Goal: Information Seeking & Learning: Learn about a topic

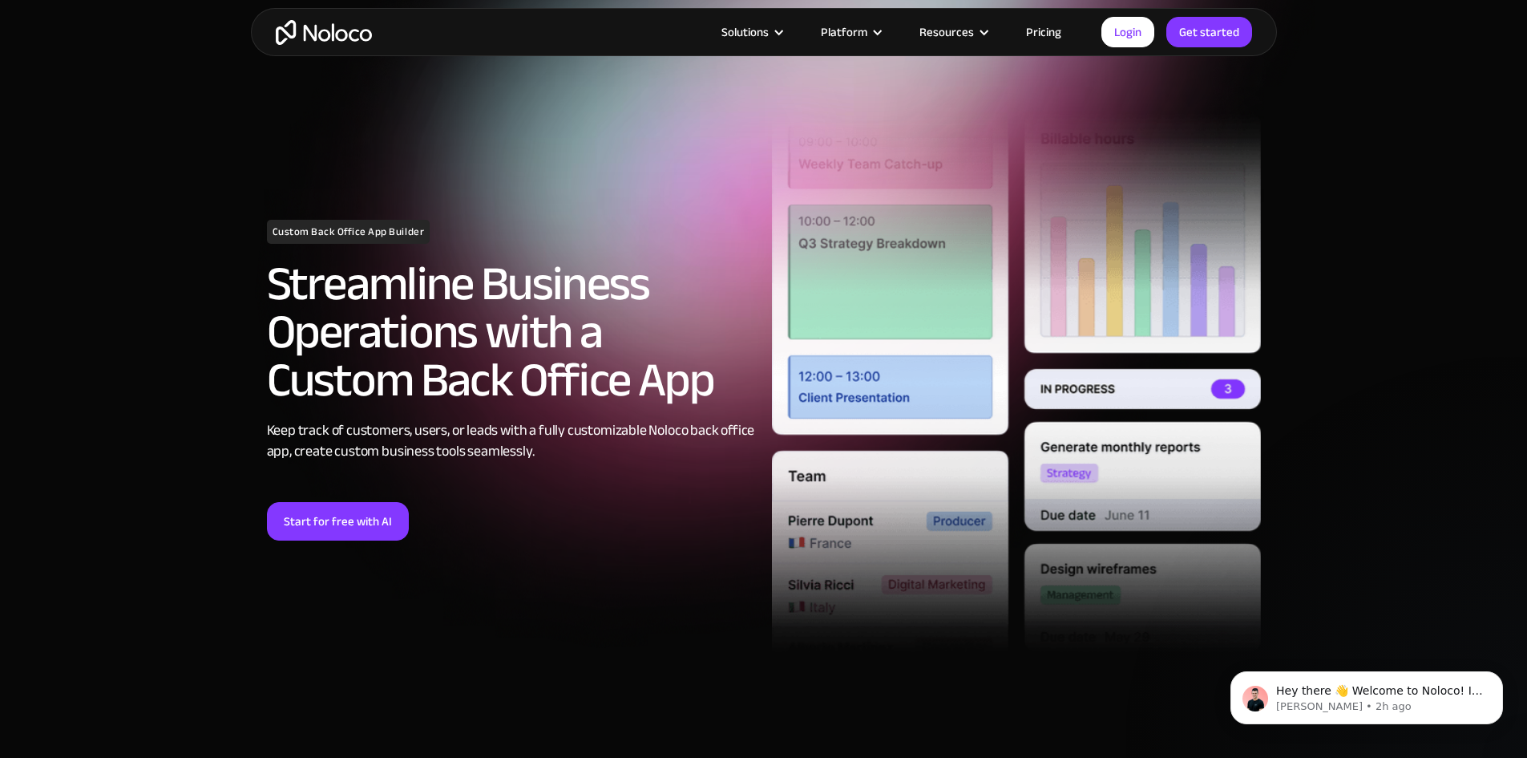
click at [164, 176] on section "Custom Back Office App Builder Streamline Business Operations with a Custom Bac…" at bounding box center [763, 367] width 1527 height 767
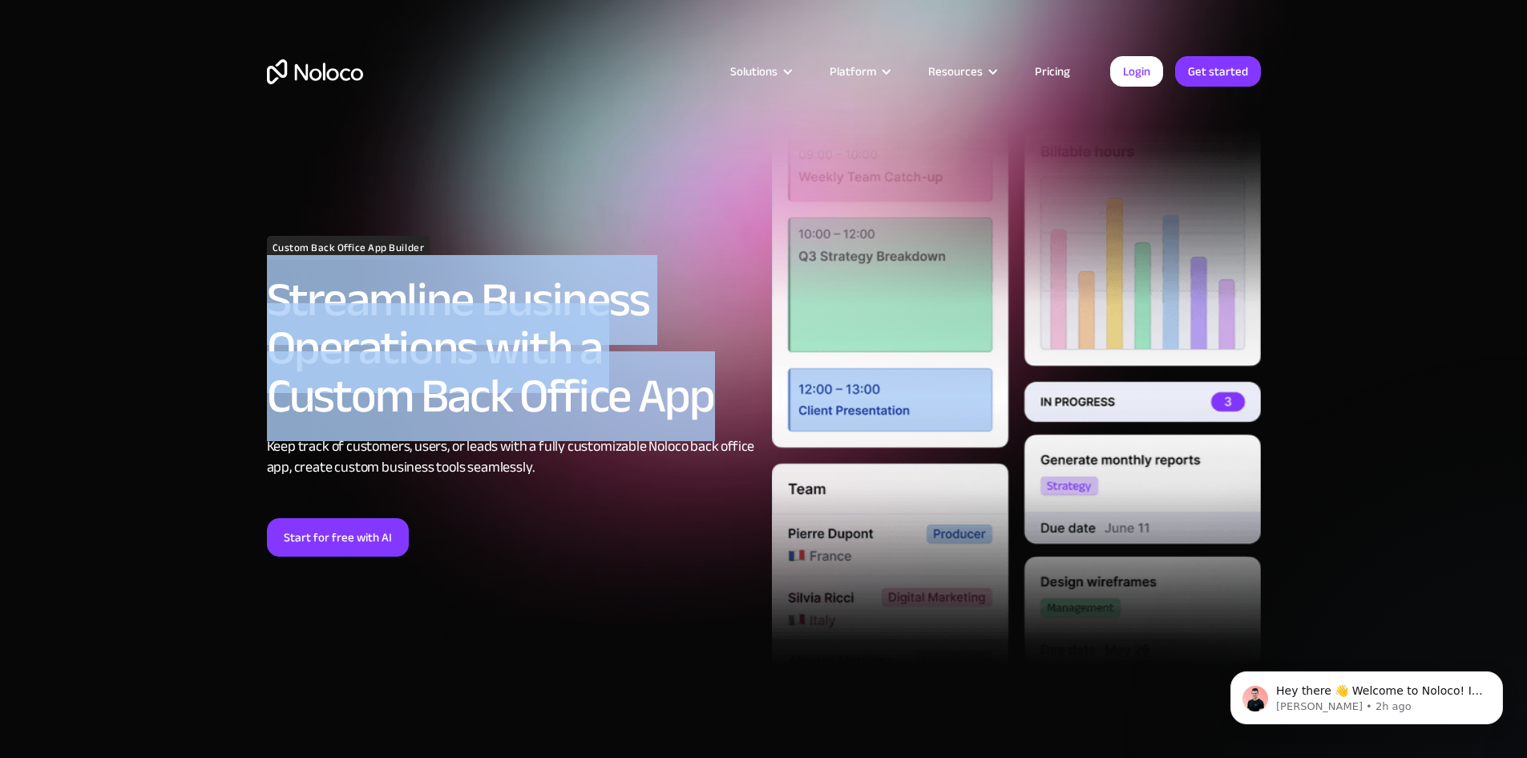
drag, startPoint x: 240, startPoint y: 295, endPoint x: 560, endPoint y: 410, distance: 340.0
click at [560, 410] on section "Custom Back Office App Builder Streamline Business Operations with a Custom Bac…" at bounding box center [763, 383] width 1527 height 767
click at [572, 405] on h2 "Streamline Business Operations with a Custom Back Office App" at bounding box center [511, 348] width 489 height 144
drag, startPoint x: 564, startPoint y: 410, endPoint x: 200, endPoint y: 273, distance: 389.2
click at [200, 273] on section "Custom Back Office App Builder Streamline Business Operations with a Custom Bac…" at bounding box center [763, 383] width 1527 height 767
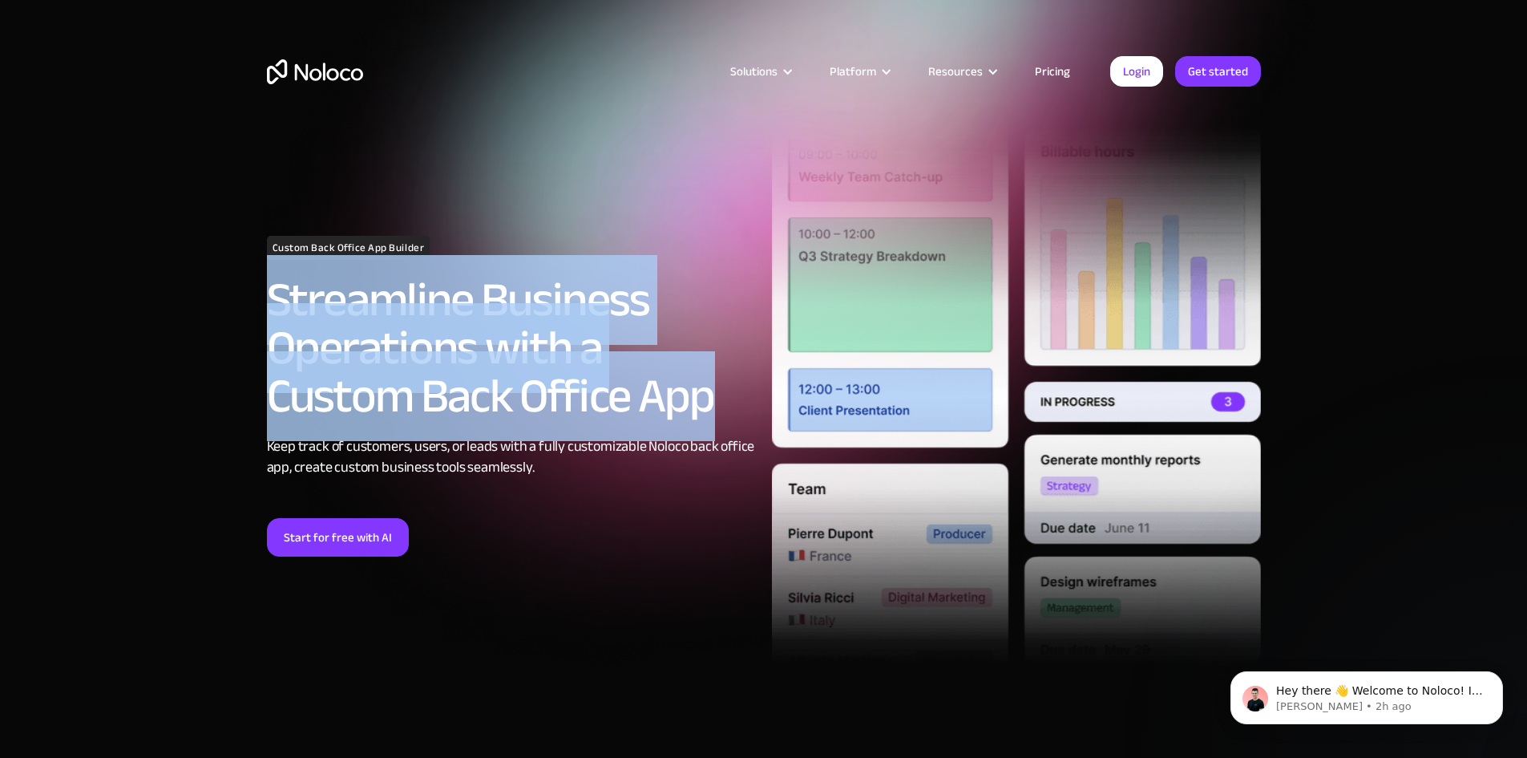
click at [265, 302] on div "Custom Back Office App Builder Streamline Business Operations with a Custom Bac…" at bounding box center [511, 396] width 505 height 321
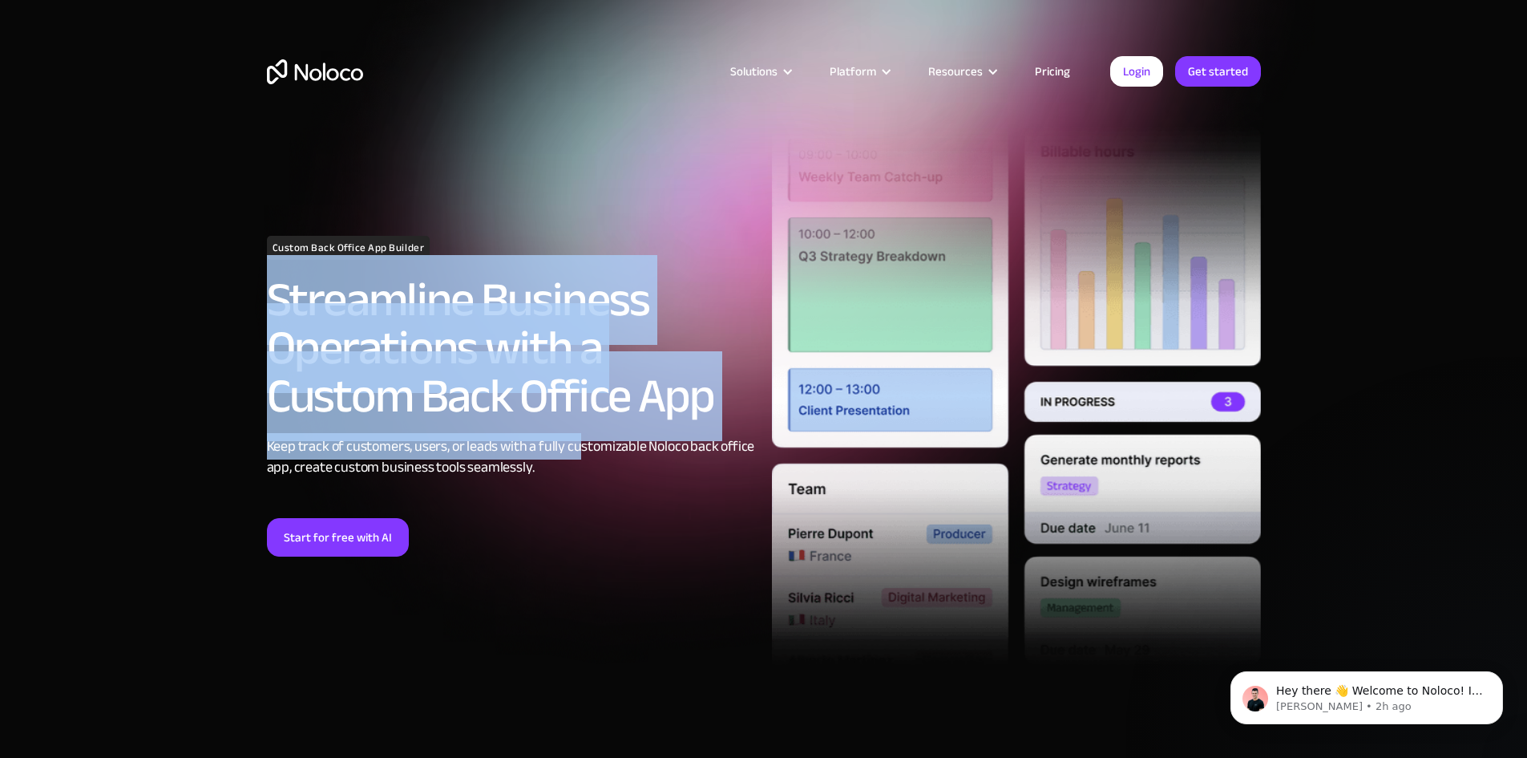
drag, startPoint x: 266, startPoint y: 289, endPoint x: 580, endPoint y: 421, distance: 339.9
click at [580, 421] on div "Custom Back Office App Builder Streamline Business Operations with a Custom Bac…" at bounding box center [511, 396] width 505 height 321
click at [580, 418] on h2 "Streamline Business Operations with a Custom Back Office App" at bounding box center [511, 348] width 489 height 144
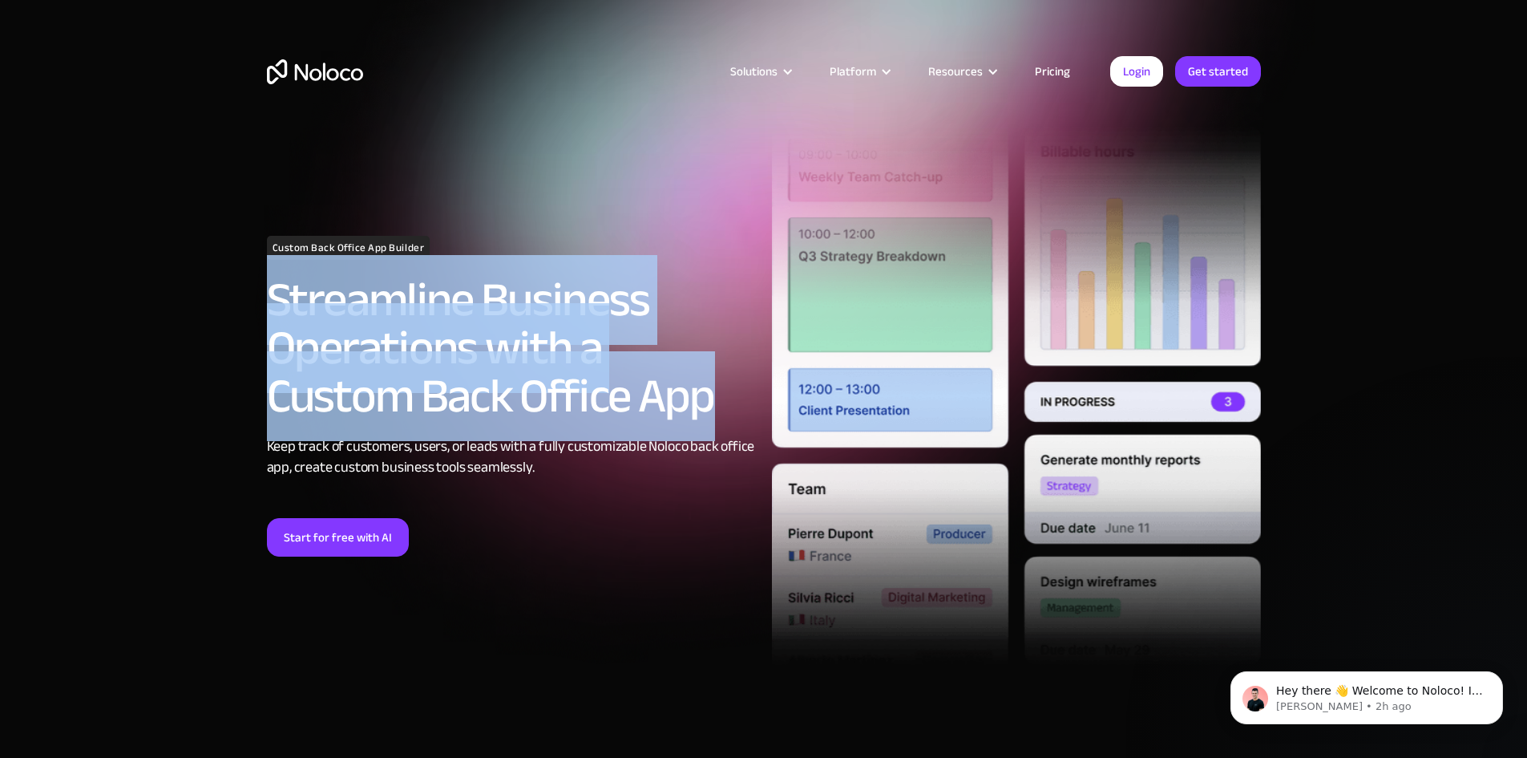
drag, startPoint x: 535, startPoint y: 401, endPoint x: 261, endPoint y: 301, distance: 291.6
click at [261, 301] on div "Custom Back Office App Builder Streamline Business Operations with a Custom Bac…" at bounding box center [511, 396] width 505 height 321
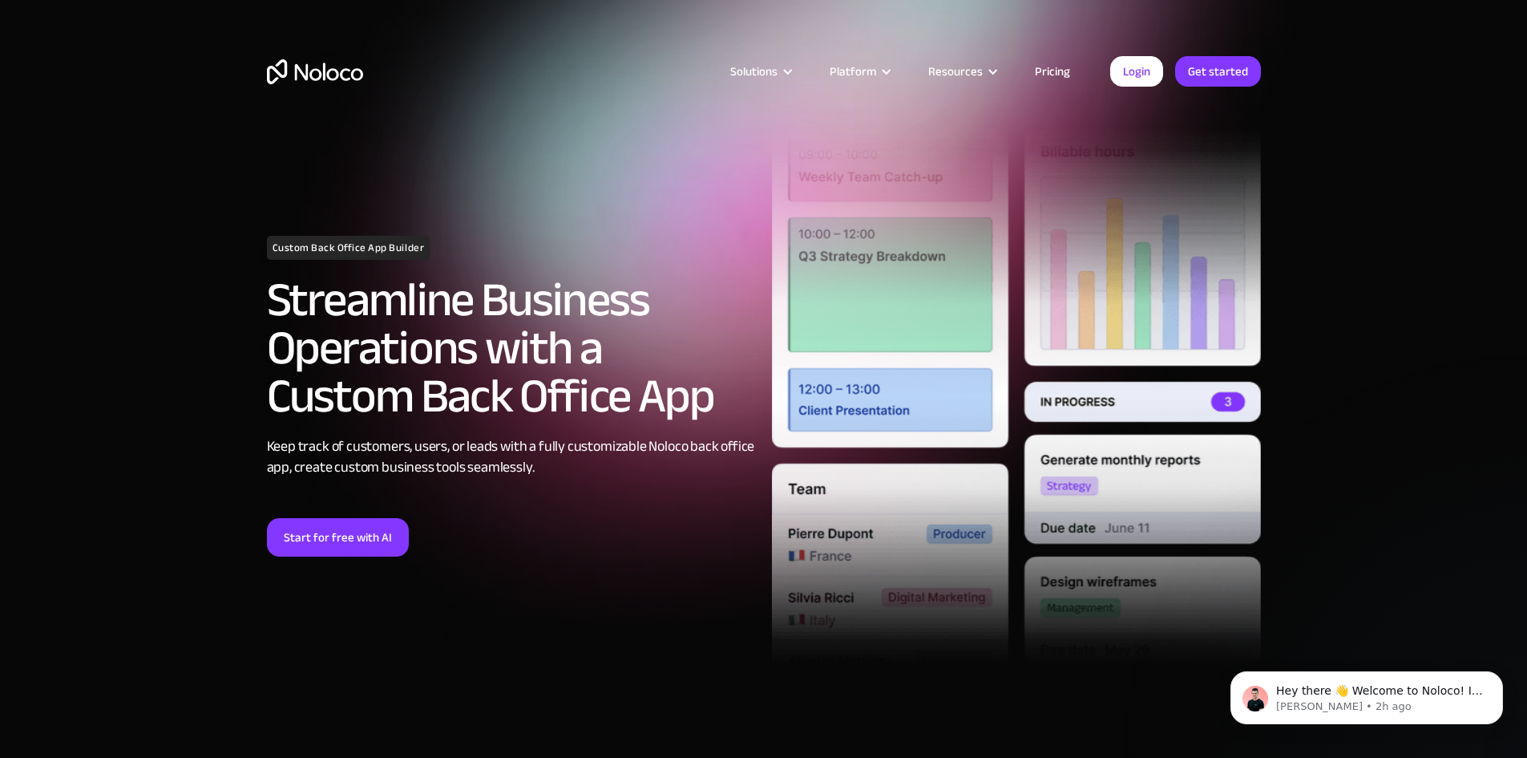
click at [623, 242] on div "Custom Back Office App Builder Streamline Business Operations with a Custom Bac…" at bounding box center [511, 396] width 505 height 321
click at [1501, 677] on icon "Dismiss notification" at bounding box center [1498, 675] width 9 height 9
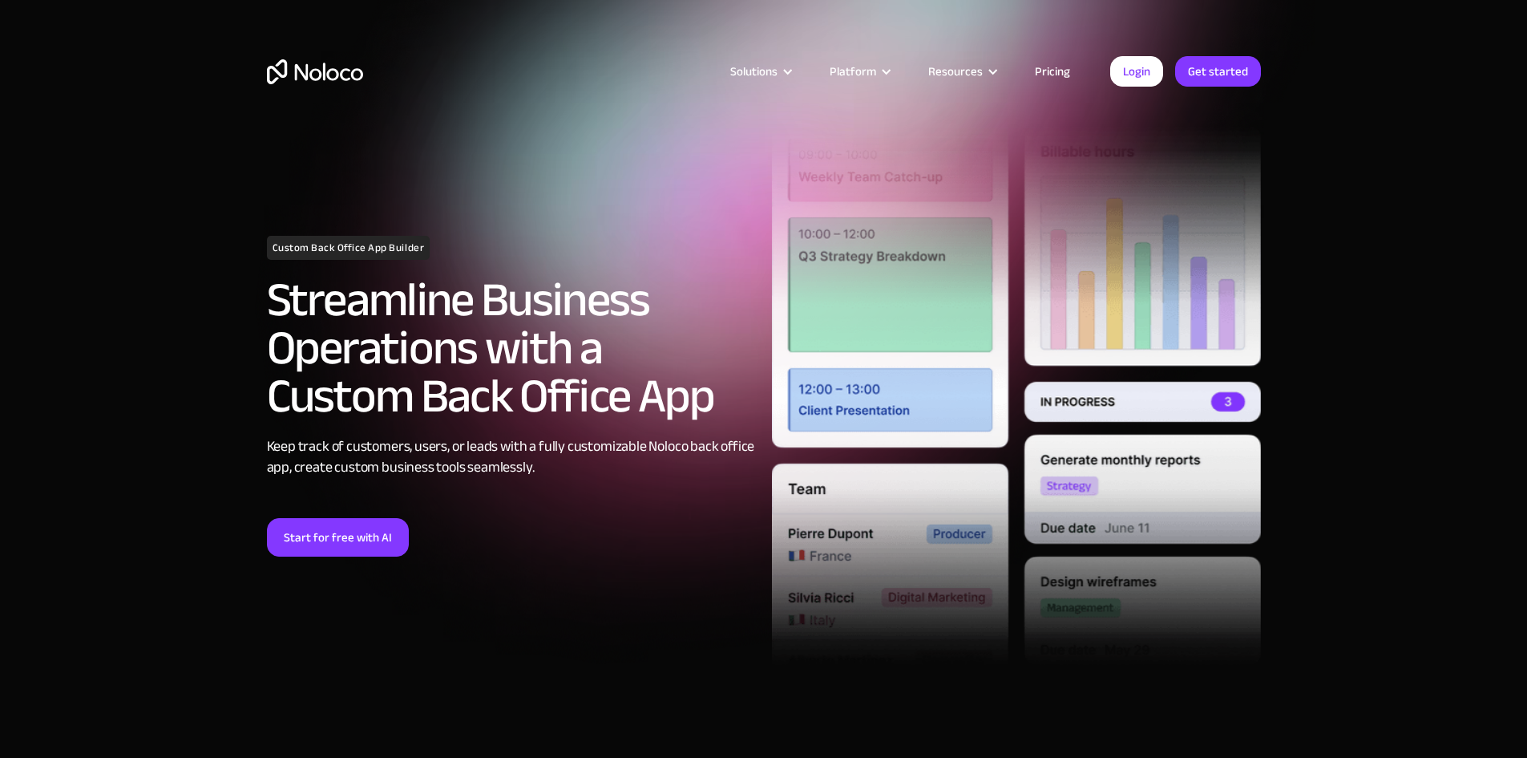
click at [158, 178] on section "Custom Back Office App Builder Streamline Business Operations with a Custom Bac…" at bounding box center [763, 383] width 1527 height 767
